Goal: Contribute content: Contribute content

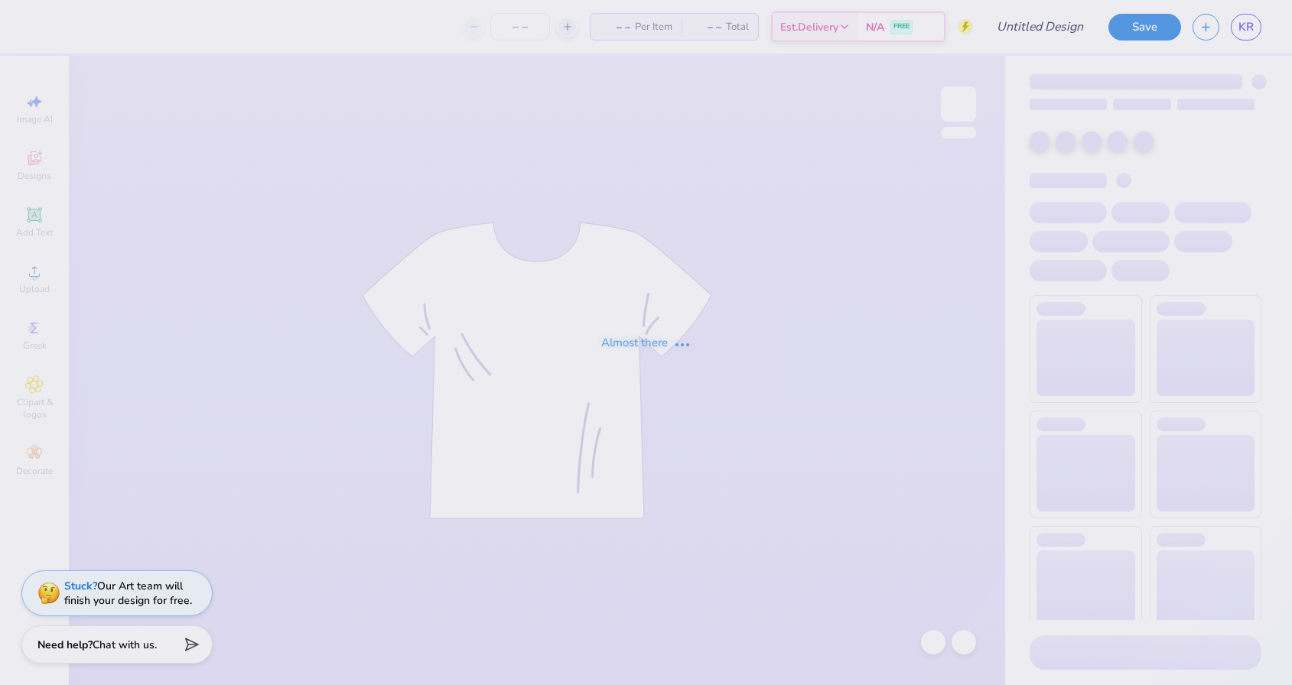
type input "Red Dress"
type input "9"
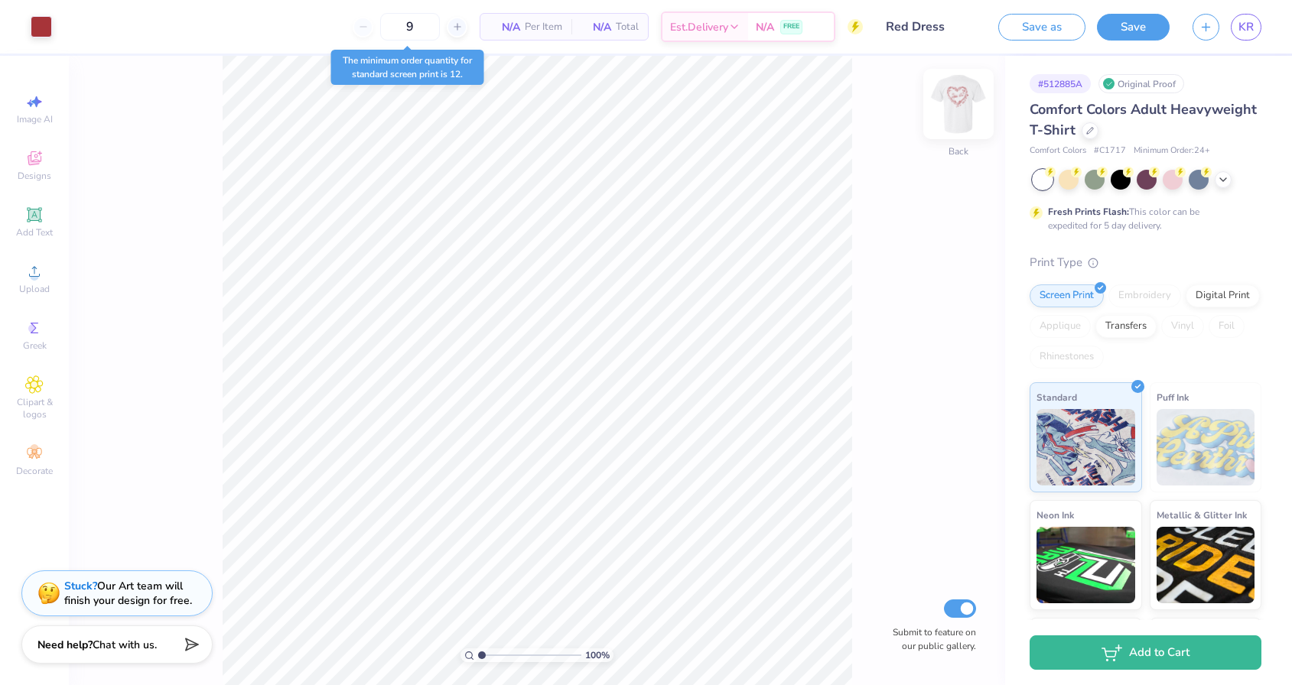
click at [955, 116] on img at bounding box center [958, 103] width 61 height 61
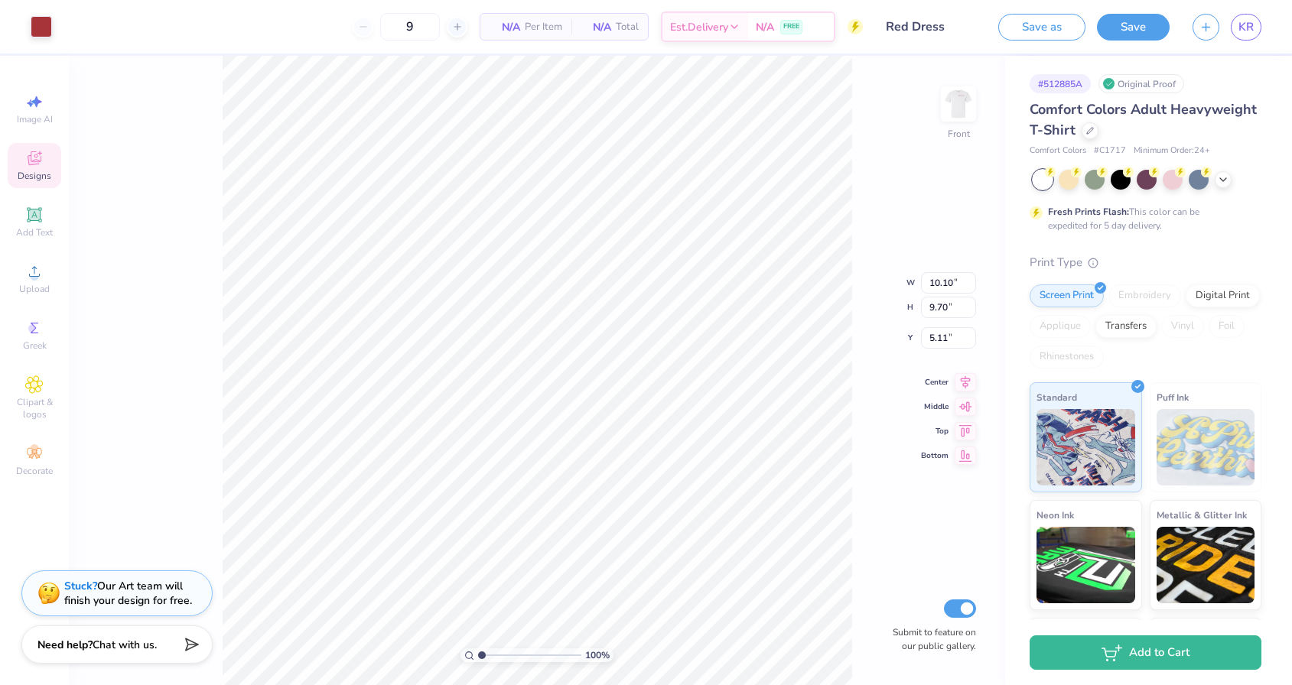
type input "4.65"
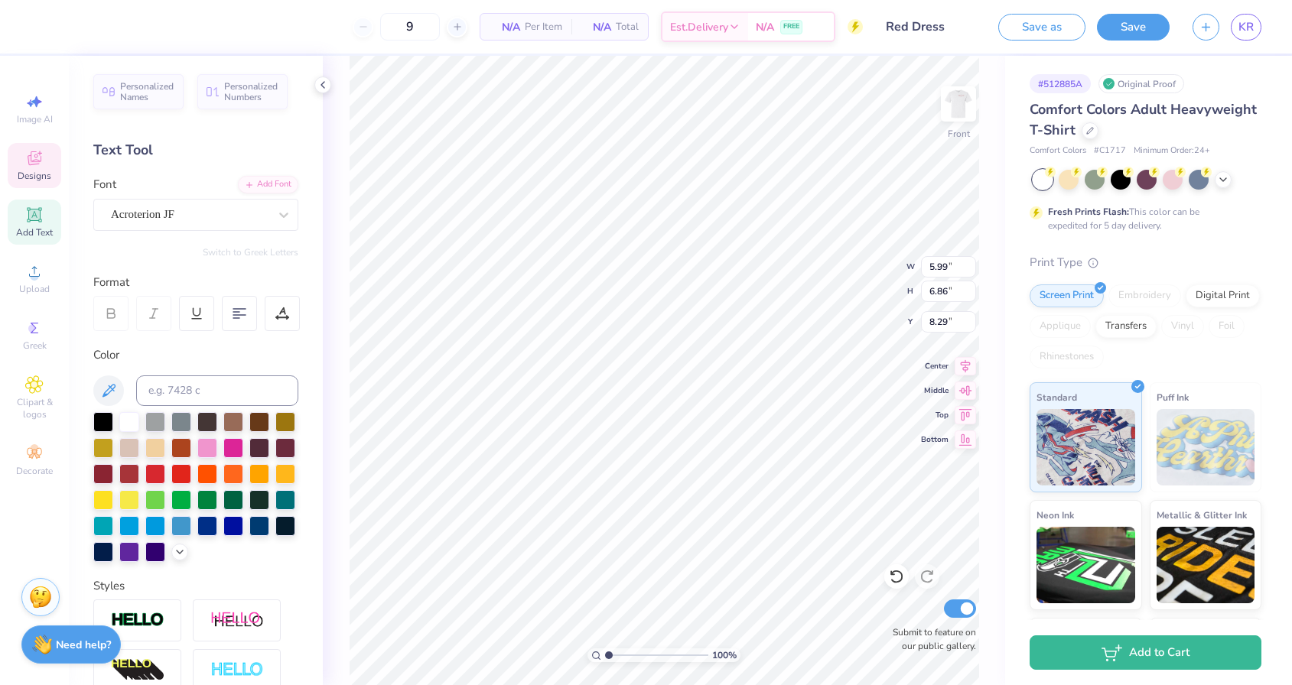
type input "8.29"
type input "5.47"
type input "7.27"
type input "8.12"
type input "6.50"
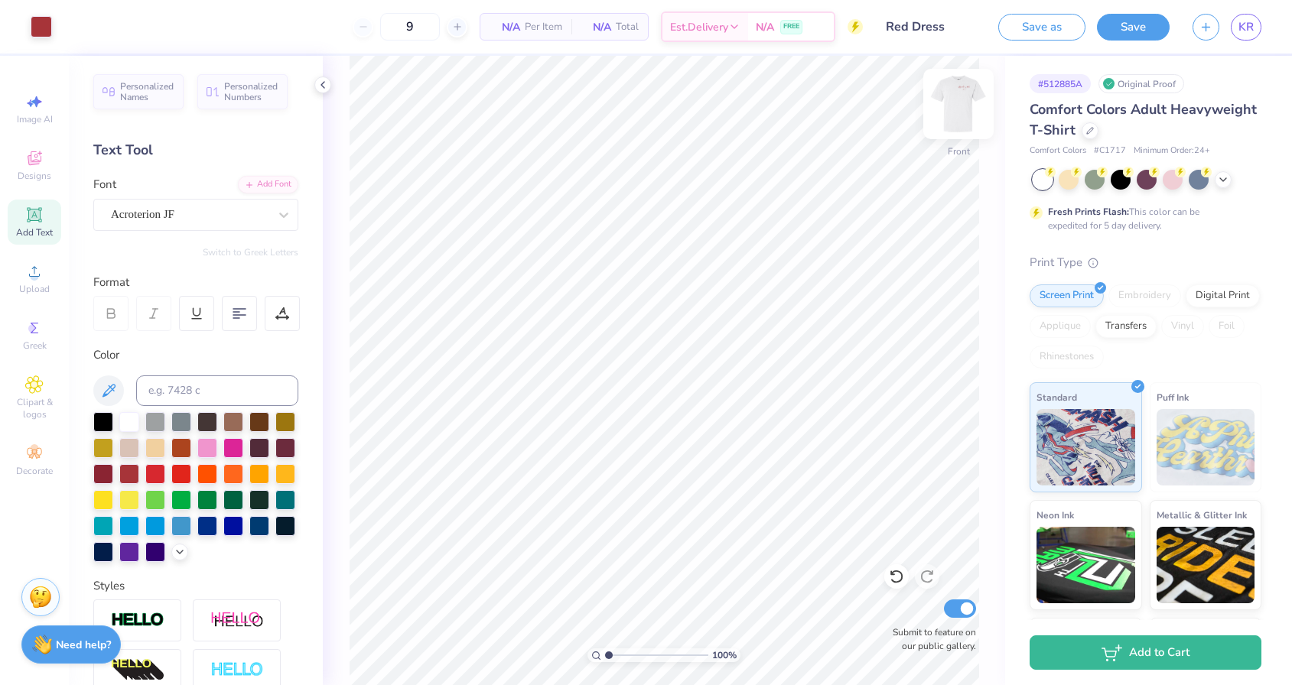
click at [951, 111] on img at bounding box center [958, 103] width 61 height 61
click at [972, 120] on img at bounding box center [958, 103] width 61 height 61
click at [1040, 34] on button "Save as" at bounding box center [1041, 24] width 87 height 27
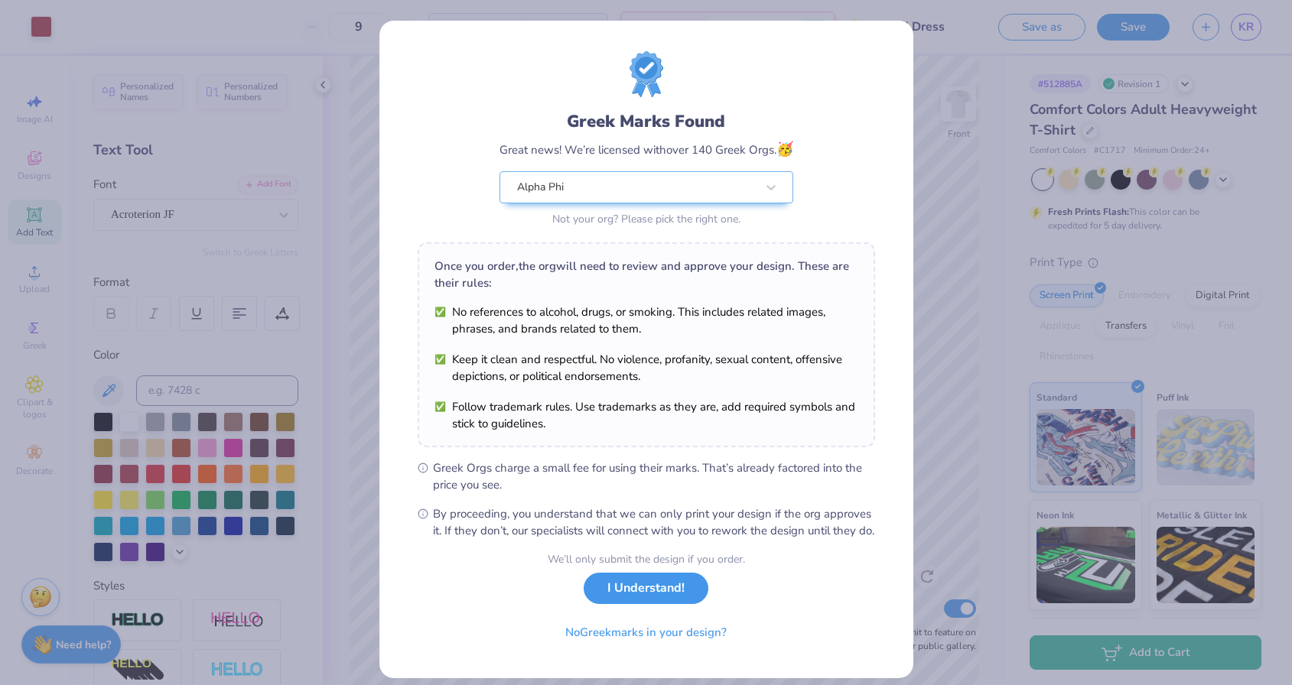
click at [633, 604] on button "I Understand!" at bounding box center [646, 588] width 125 height 31
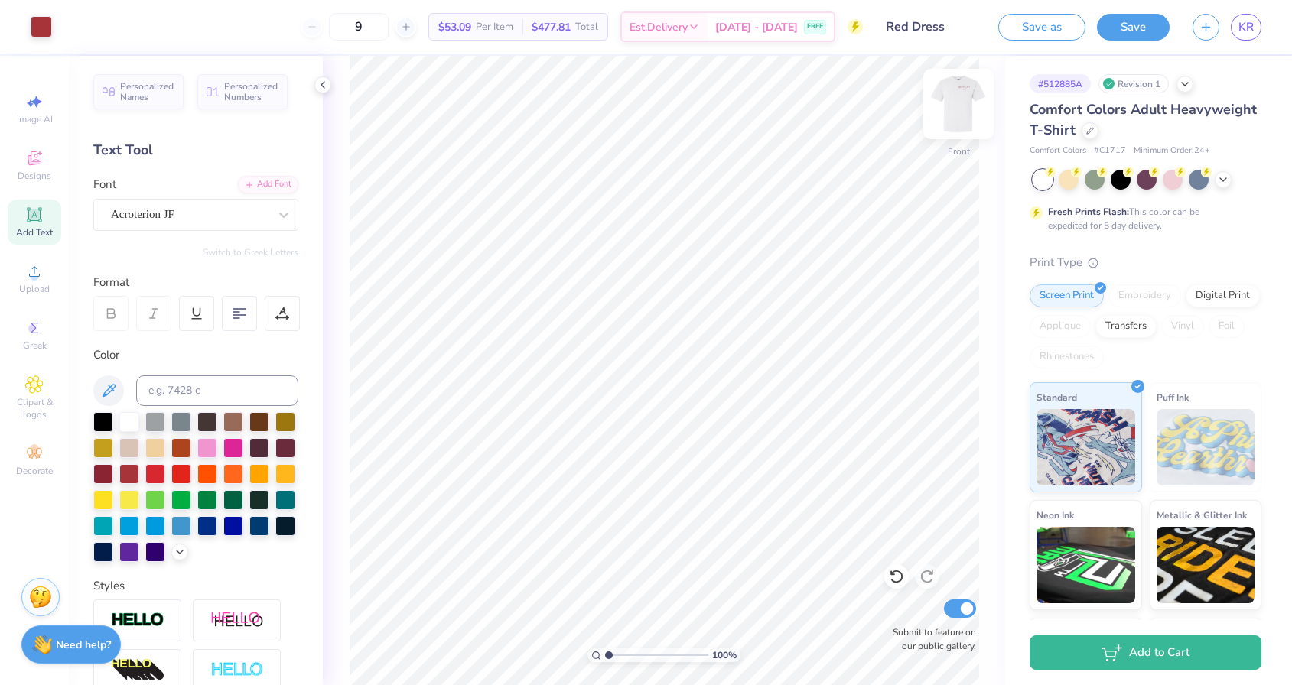
click at [964, 96] on img at bounding box center [958, 103] width 61 height 61
click at [952, 104] on img at bounding box center [958, 103] width 61 height 61
click at [942, 106] on img at bounding box center [958, 103] width 61 height 61
type input "6.09"
type input "19.36"
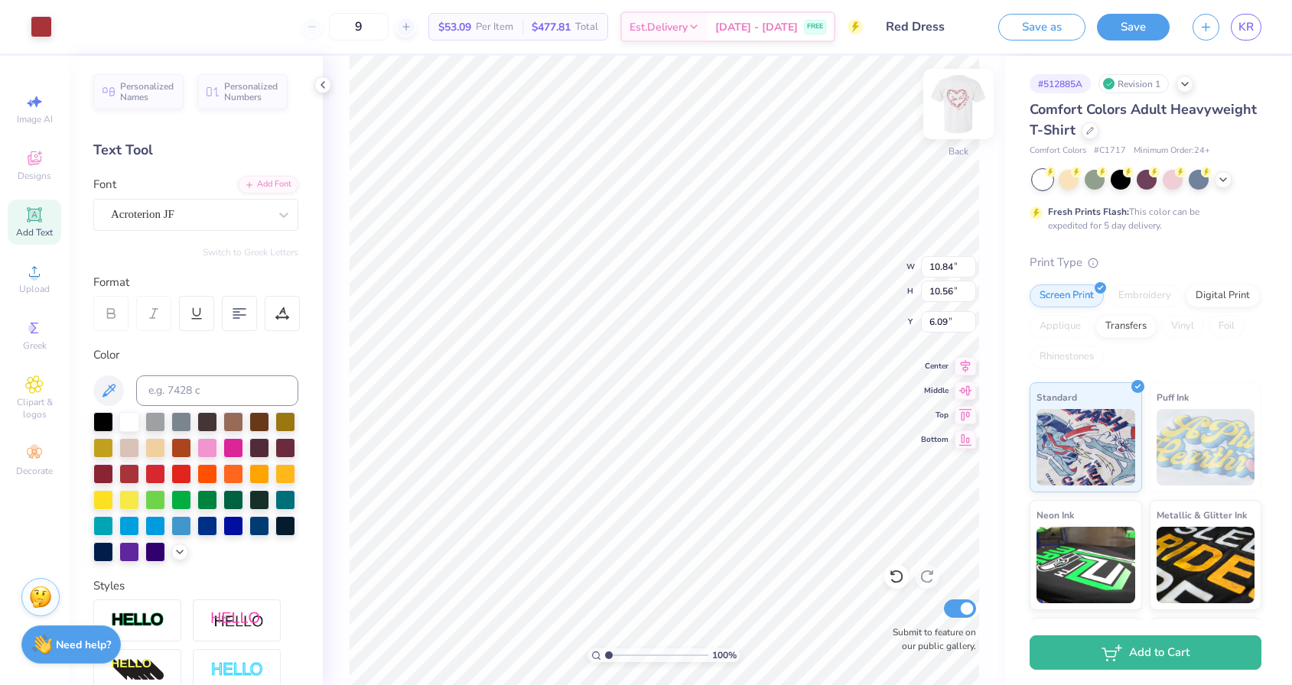
type input "3.35"
click at [1046, 39] on div "Save as" at bounding box center [1041, 27] width 87 height 27
click at [1041, 25] on button "Save as" at bounding box center [1041, 24] width 87 height 27
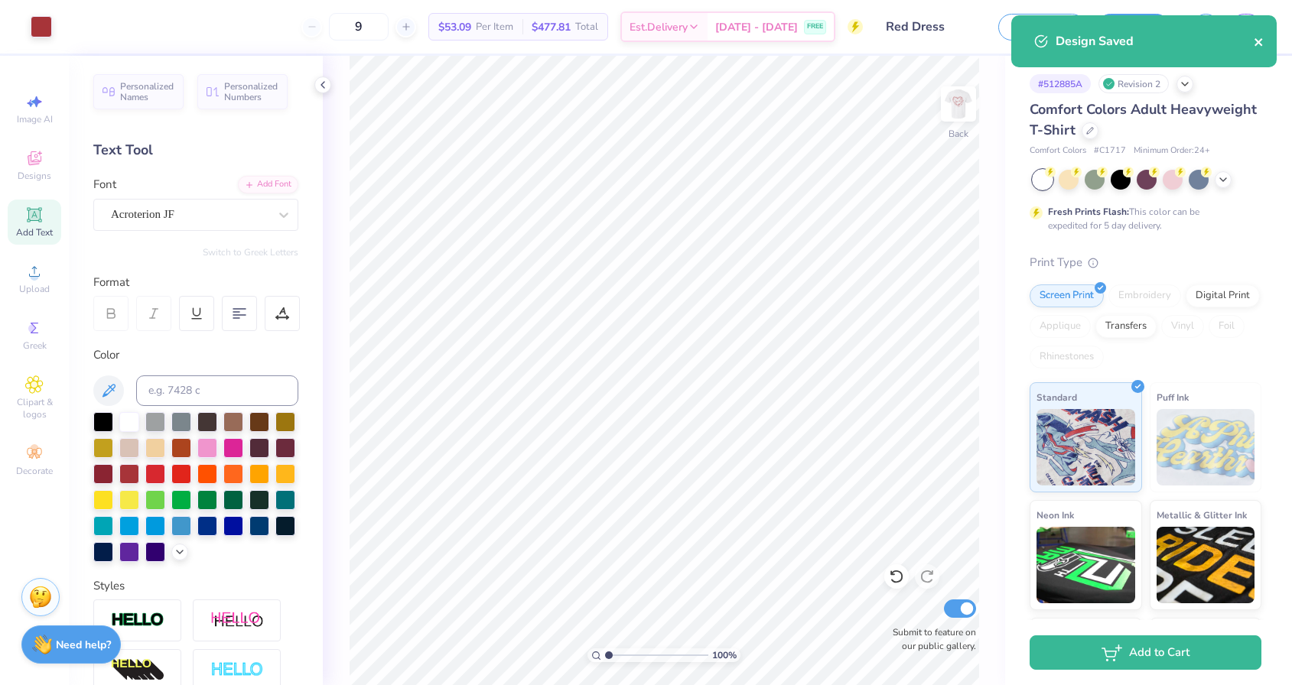
click at [1263, 43] on icon "close" at bounding box center [1259, 42] width 11 height 12
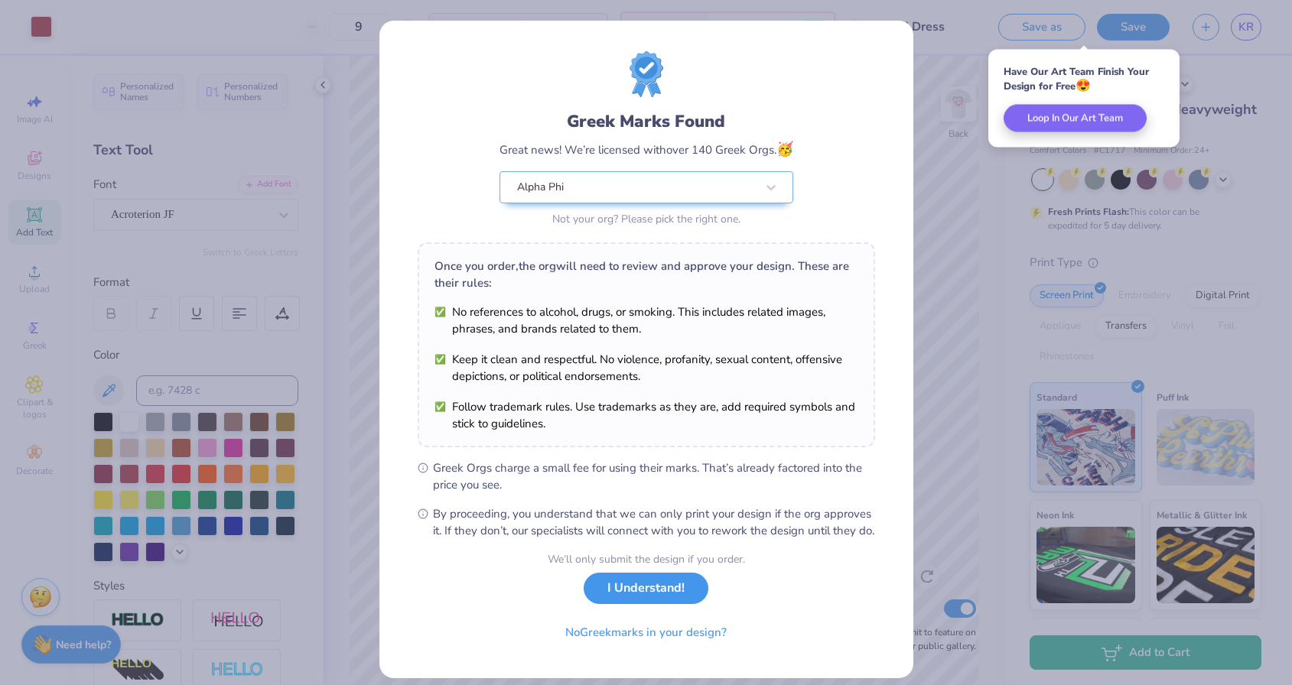
click at [652, 604] on button "I Understand!" at bounding box center [646, 588] width 125 height 31
